Goal: Information Seeking & Learning: Understand process/instructions

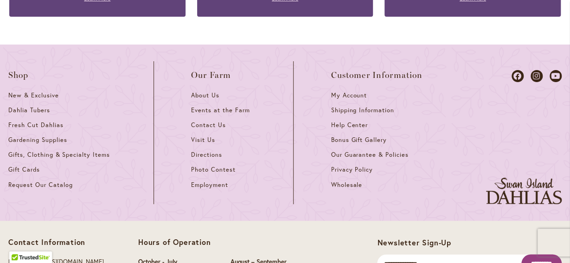
scroll to position [4118, 0]
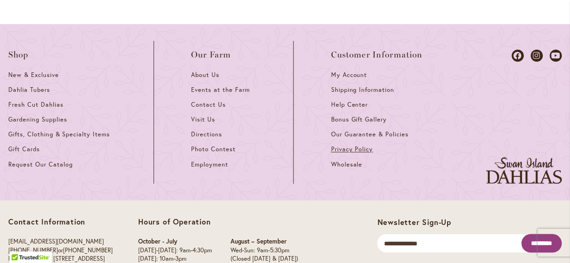
click at [352, 145] on span "Privacy Policy" at bounding box center [352, 149] width 42 height 8
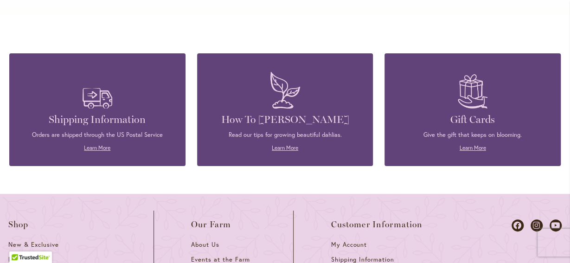
scroll to position [4102, 0]
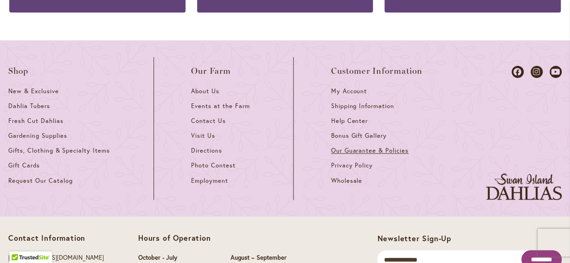
click at [366, 146] on span "Our Guarantee & Policies" at bounding box center [369, 150] width 77 height 8
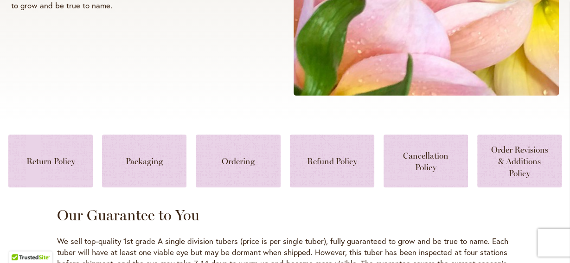
scroll to position [337, 0]
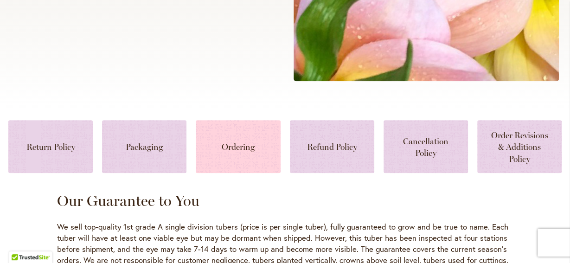
click at [233, 148] on link at bounding box center [238, 146] width 84 height 53
